Goal: Ask a question

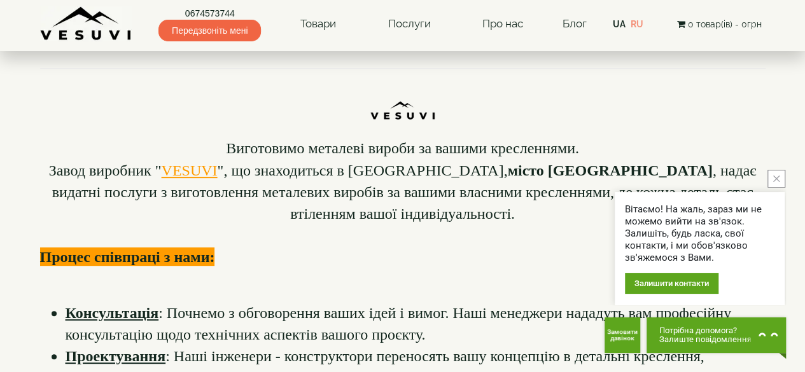
scroll to position [191, 0]
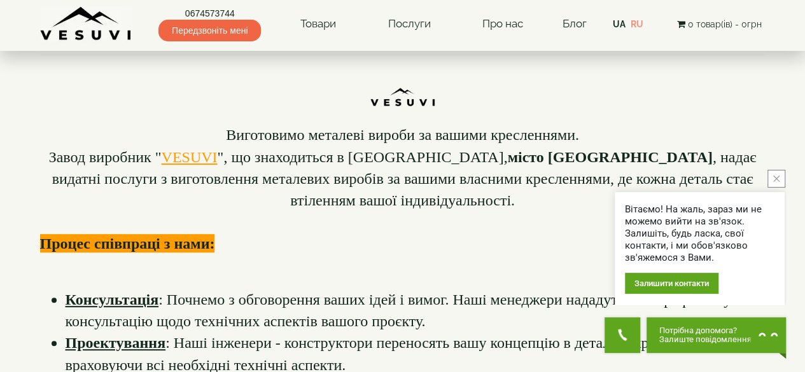
click at [772, 178] on button "close button" at bounding box center [777, 179] width 18 height 18
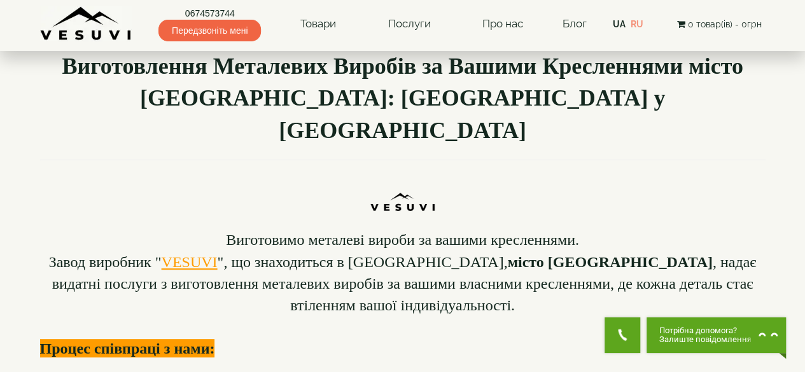
scroll to position [0, 0]
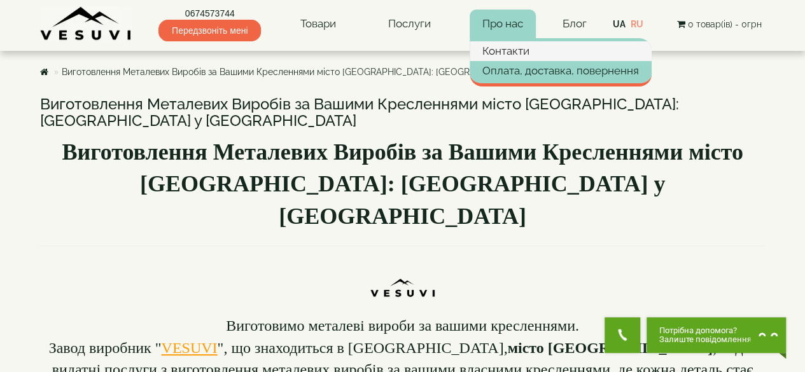
click at [509, 48] on link "Контакти" at bounding box center [561, 50] width 182 height 19
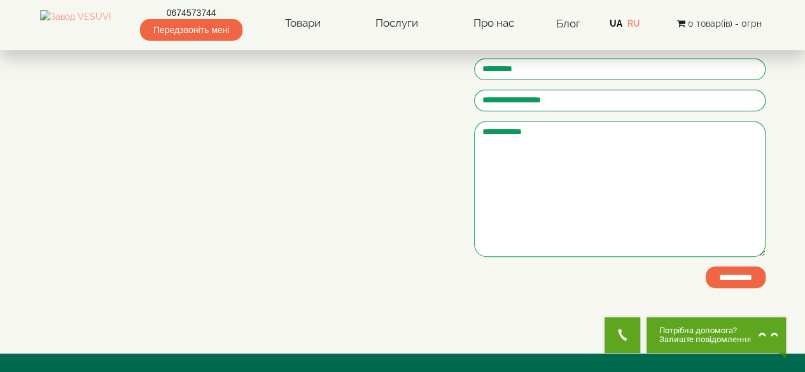
scroll to position [191, 0]
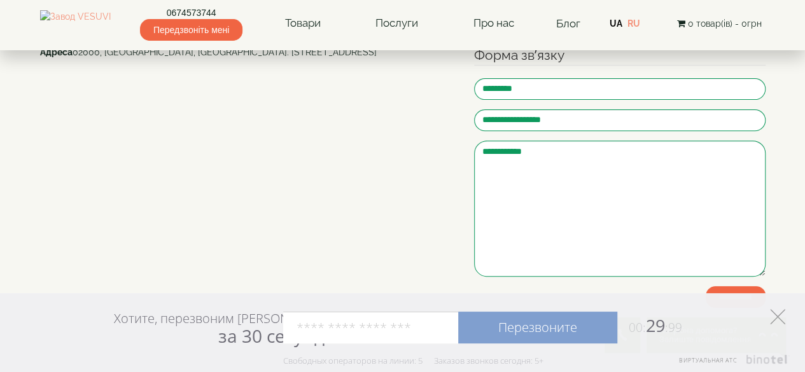
click at [776, 320] on icon at bounding box center [777, 316] width 15 height 15
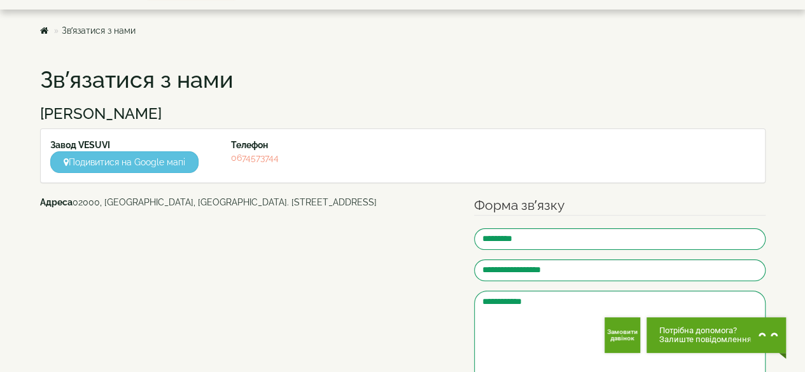
scroll to position [0, 0]
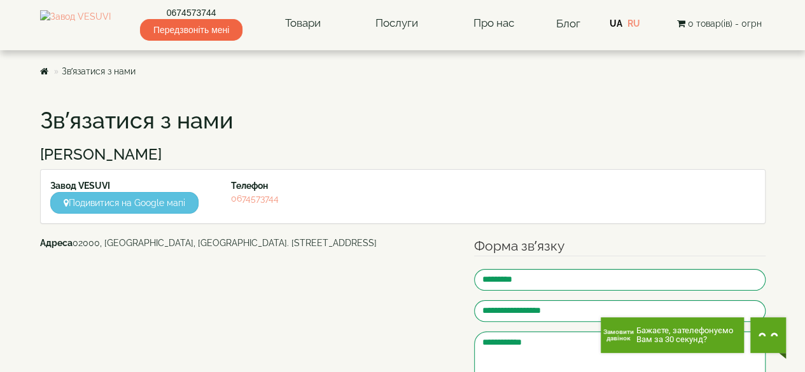
click at [612, 335] on span "Замовити дзвінок" at bounding box center [619, 335] width 36 height 13
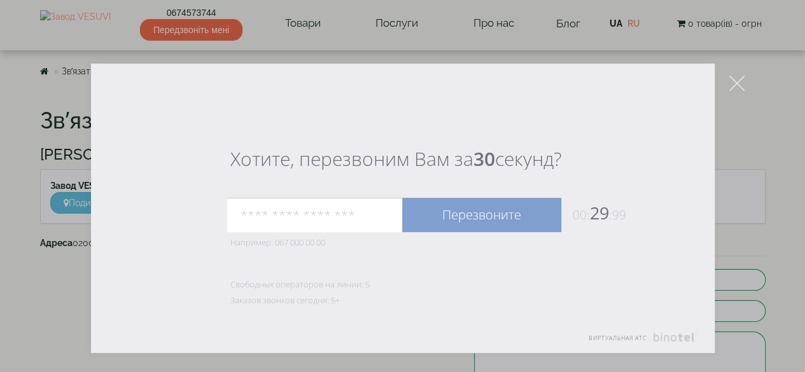
click at [740, 80] on icon at bounding box center [736, 83] width 15 height 15
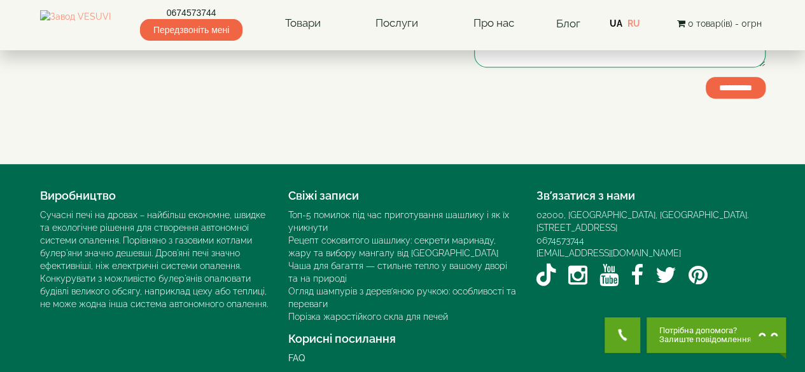
scroll to position [411, 0]
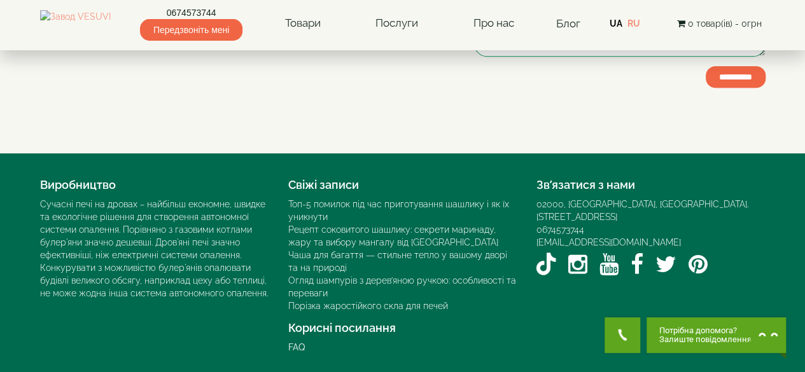
click at [682, 321] on button "Потрібна допомога? Залиште повідомлення Почати діалог" at bounding box center [716, 336] width 139 height 36
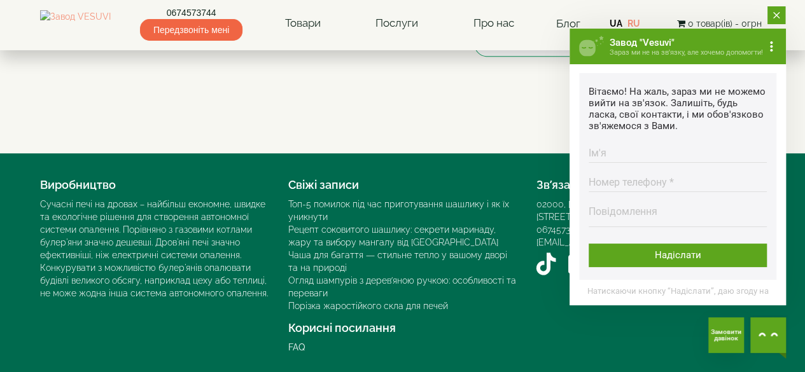
click at [775, 20] on button "close button" at bounding box center [777, 15] width 18 height 18
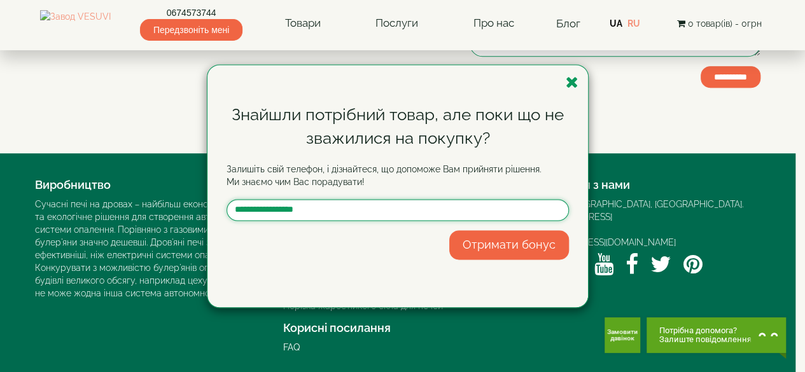
drag, startPoint x: 531, startPoint y: 213, endPoint x: 580, endPoint y: 216, distance: 49.7
click at [574, 81] on icon "button" at bounding box center [572, 82] width 13 height 16
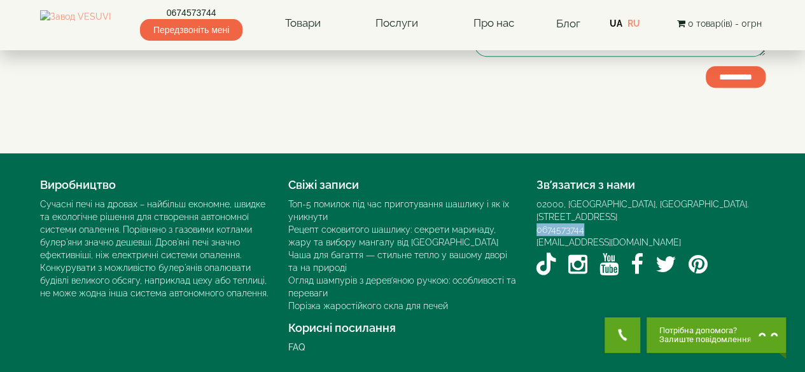
drag, startPoint x: 597, startPoint y: 214, endPoint x: 533, endPoint y: 211, distance: 63.8
click at [533, 211] on div "Зв’язатися з нами 02000, [GEOGRAPHIC_DATA], [GEOGRAPHIC_DATA]. [STREET_ADDRESS]…" at bounding box center [651, 226] width 248 height 108
copy link "0674573744"
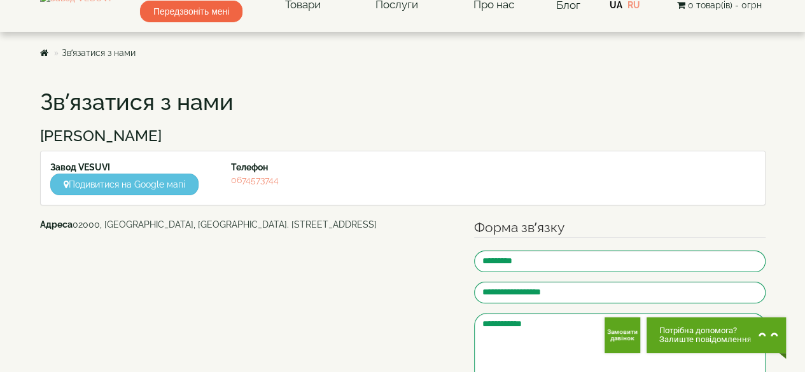
scroll to position [0, 0]
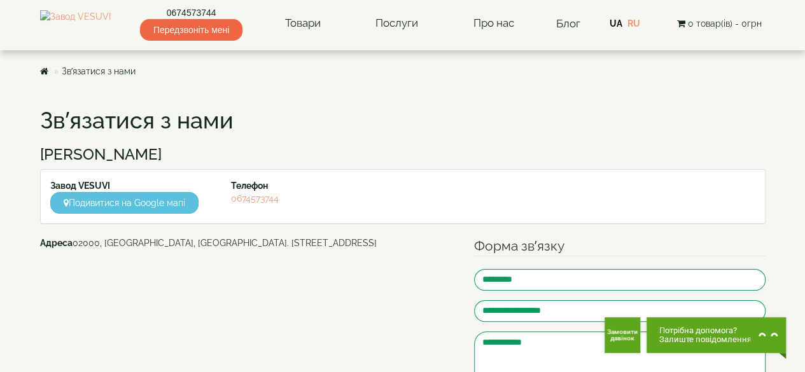
click at [509, 176] on div "Завод VESUVI Подивитися на Google мапі Телефон [PHONE_NUMBER]" at bounding box center [403, 196] width 724 height 53
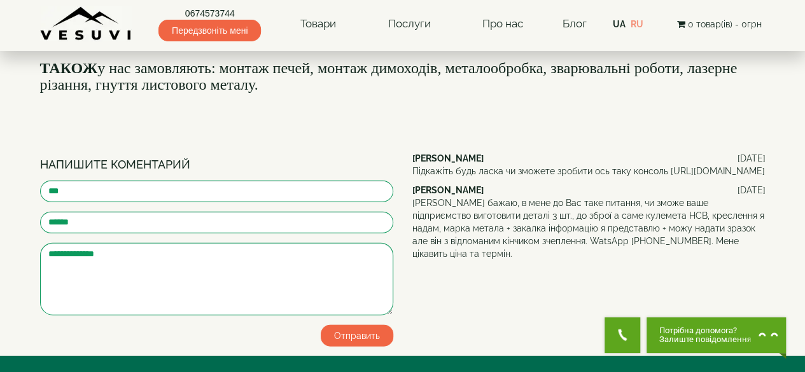
scroll to position [1464, 0]
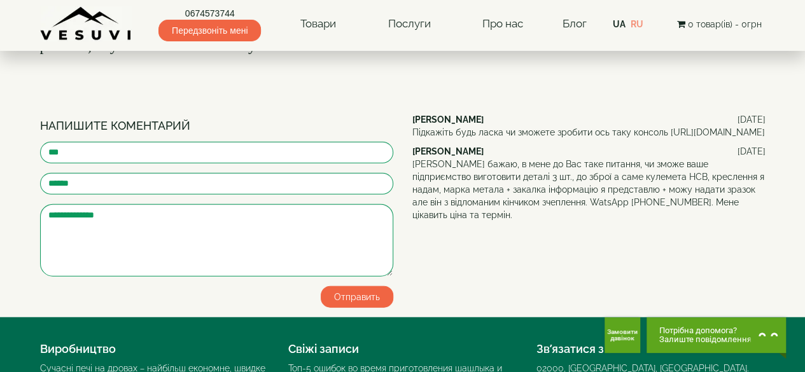
click at [766, 334] on icon "Chat button" at bounding box center [768, 334] width 19 height 19
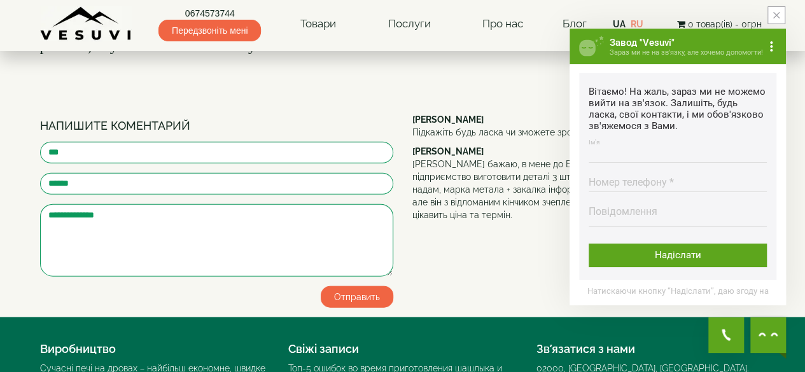
click at [616, 153] on input "Ім'я Введіть ім'я" at bounding box center [678, 150] width 178 height 25
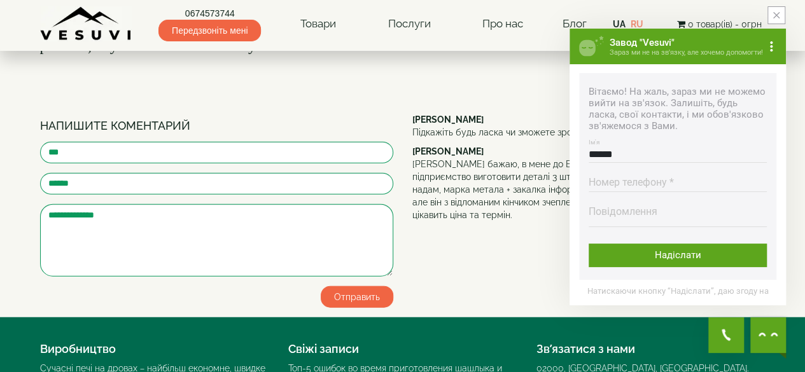
type input "******"
click at [641, 181] on input "Номер телефону * Номер повинен містити від 9 до 16 цифр" at bounding box center [678, 179] width 178 height 25
type input "**********"
click at [684, 217] on textarea "Повідомлення Максимальна довжина тексту 500 символів" at bounding box center [678, 216] width 178 height 21
click at [614, 211] on textarea "Повідомлення Максимальна довжина тексту 500 символів" at bounding box center [678, 216] width 178 height 21
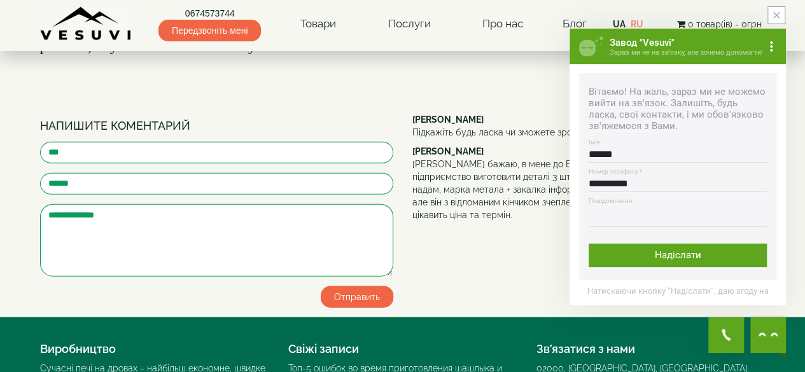
paste textarea "**********"
drag, startPoint x: 689, startPoint y: 212, endPoint x: 686, endPoint y: 221, distance: 9.9
click at [689, 213] on textarea "**********" at bounding box center [677, 216] width 176 height 21
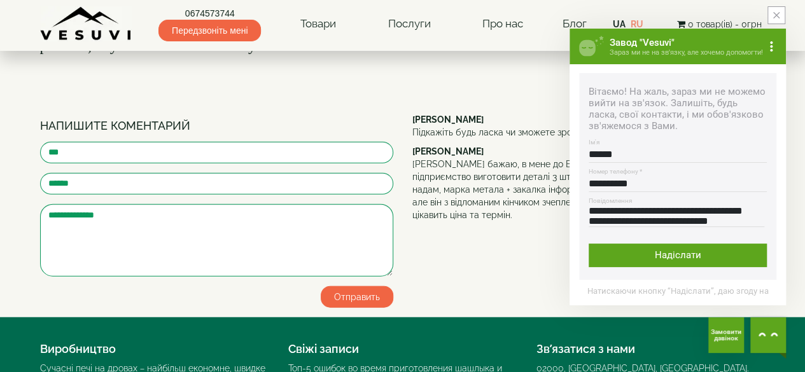
click at [728, 220] on textarea "**********" at bounding box center [677, 216] width 176 height 21
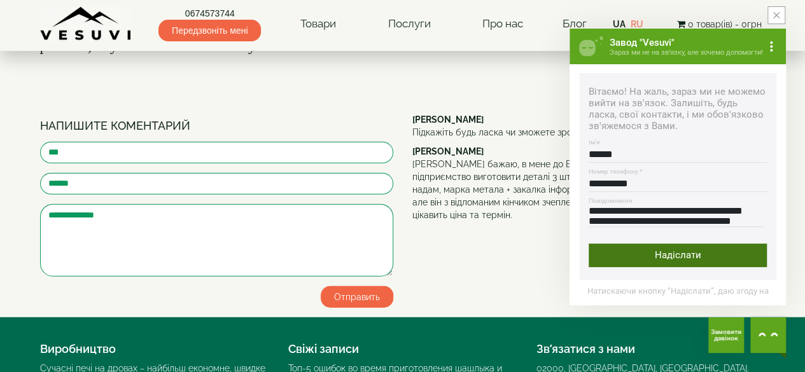
scroll to position [102, 0]
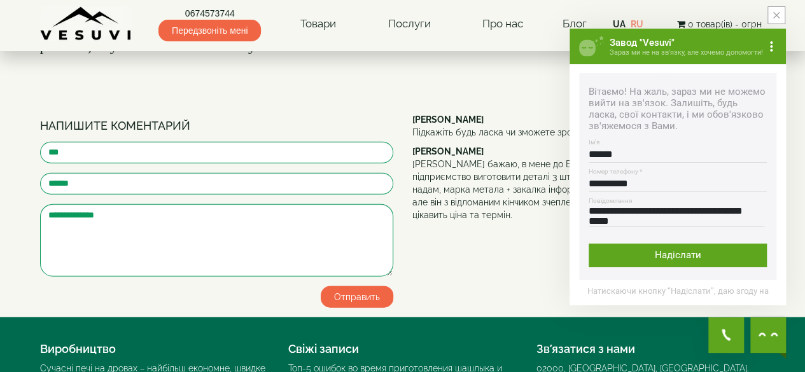
click at [722, 227] on textarea "**********" at bounding box center [677, 216] width 176 height 21
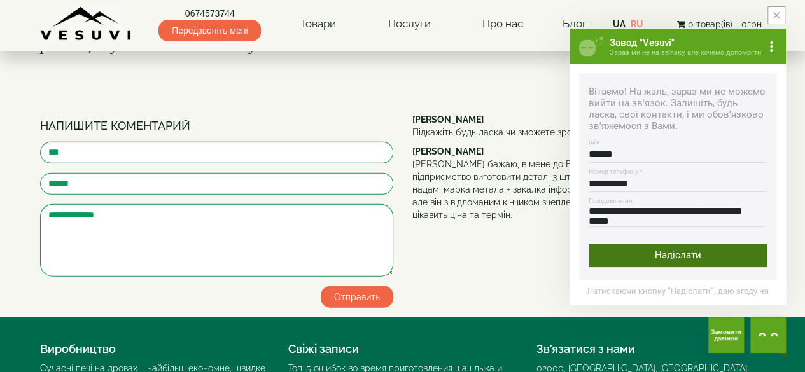
type textarea "**********"
click at [720, 253] on div "Надіслати" at bounding box center [678, 256] width 178 height 24
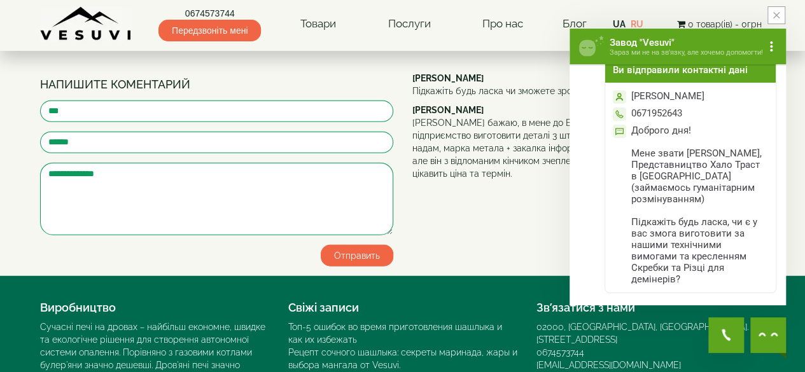
scroll to position [1381, 0]
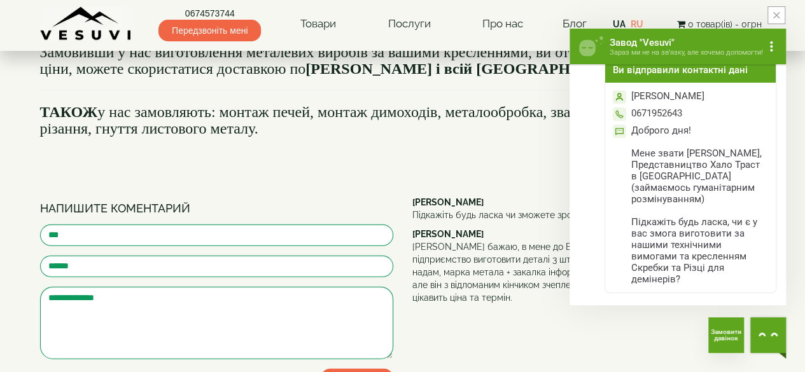
drag, startPoint x: 780, startPoint y: 11, endPoint x: 759, endPoint y: 21, distance: 23.3
click at [780, 11] on button "close button" at bounding box center [777, 15] width 18 height 18
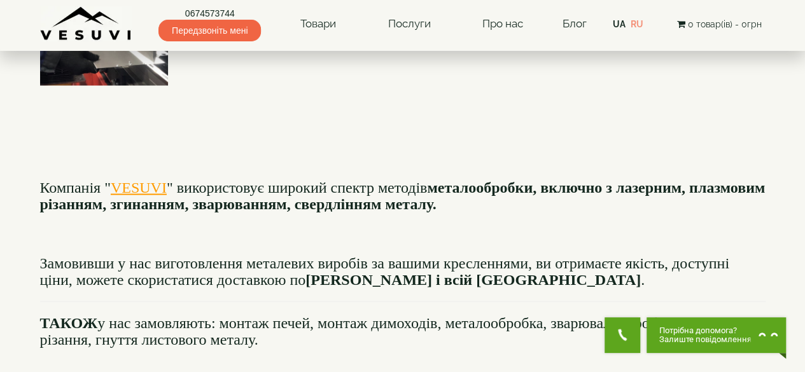
scroll to position [1190, 0]
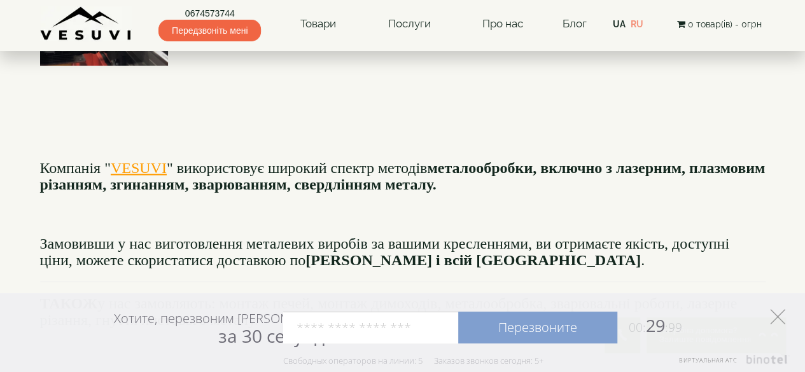
click at [776, 316] on polygon at bounding box center [777, 316] width 15 height 15
